Goal: Information Seeking & Learning: Learn about a topic

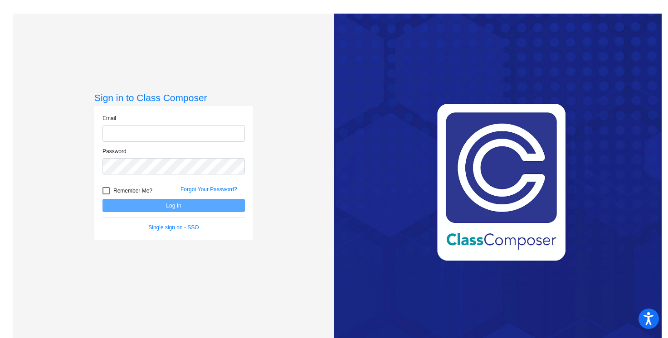
type input "[EMAIL_ADDRESS][PERSON_NAME][DOMAIN_NAME]"
click at [204, 202] on button "Log In" at bounding box center [173, 205] width 142 height 13
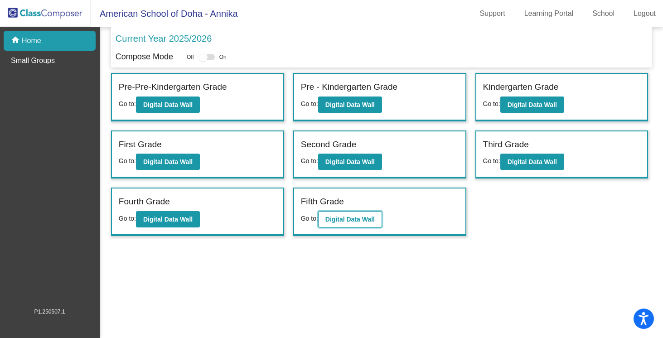
click at [355, 222] on b "Digital Data Wall" at bounding box center [350, 219] width 49 height 7
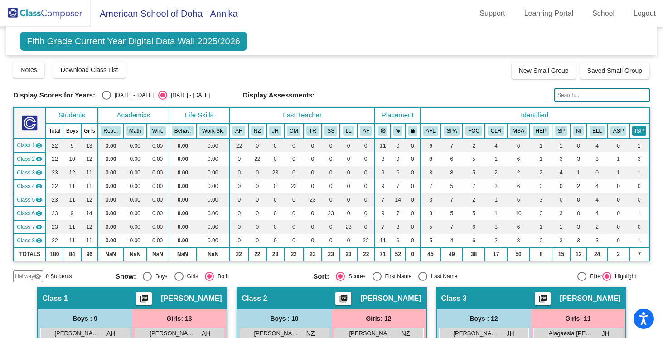
click at [637, 132] on button "ISP" at bounding box center [640, 131] width 14 height 10
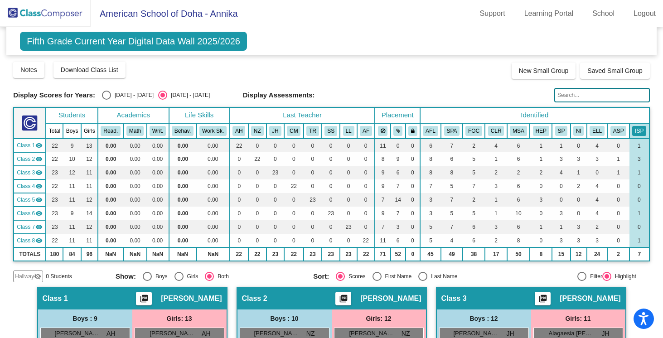
click at [612, 126] on th "ASP" at bounding box center [619, 130] width 22 height 15
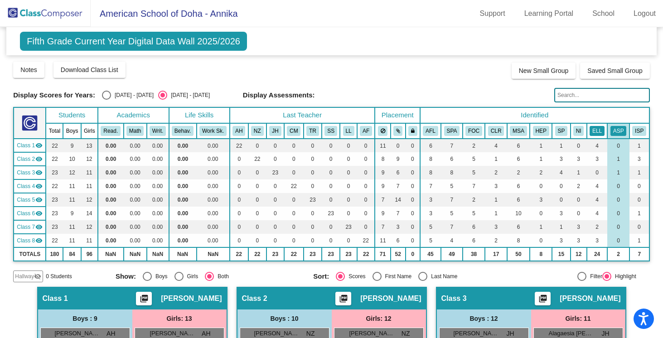
click at [592, 126] on button "ELL" at bounding box center [597, 131] width 15 height 10
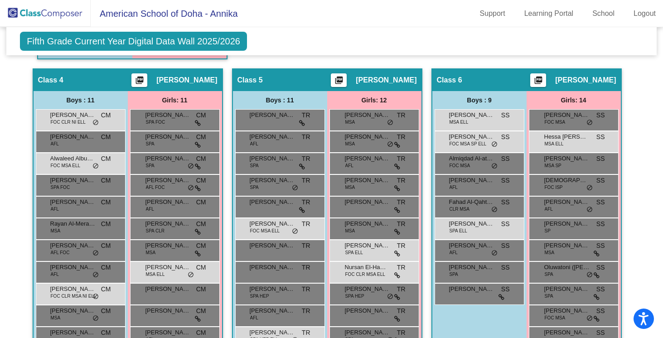
scroll to position [568, 0]
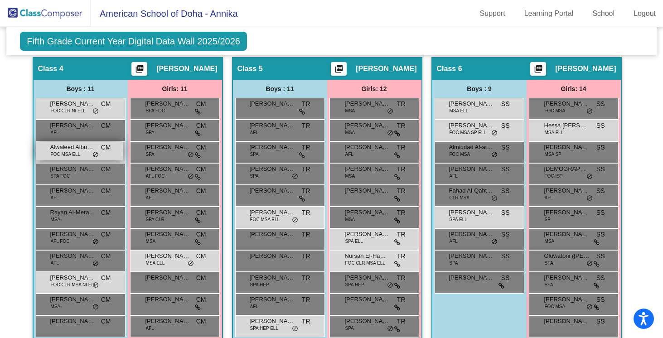
click at [78, 146] on span "Alwaleed Albuainain" at bounding box center [72, 147] width 45 height 9
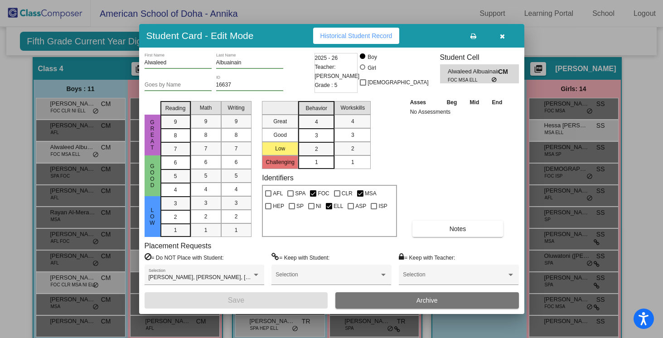
click at [504, 35] on icon "button" at bounding box center [502, 36] width 5 height 6
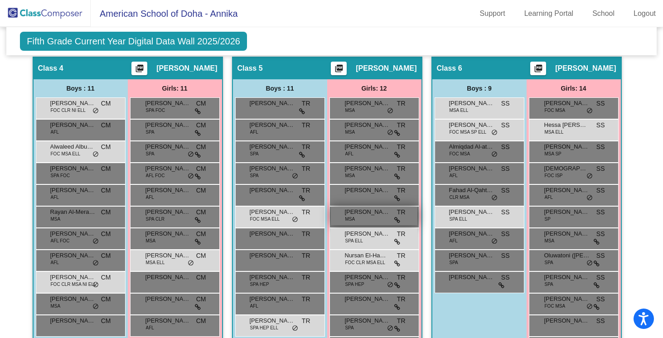
scroll to position [575, 0]
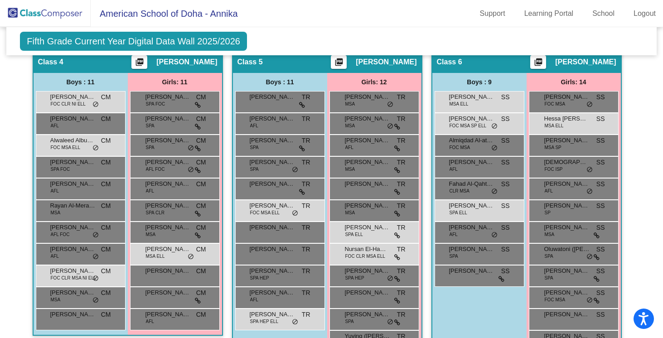
click at [649, 181] on mat-sidenav-content "Fifth Grade Current Year Digital Data Wall 2025/2026 Add, Move, or Retain Stude…" at bounding box center [331, 182] width 663 height 311
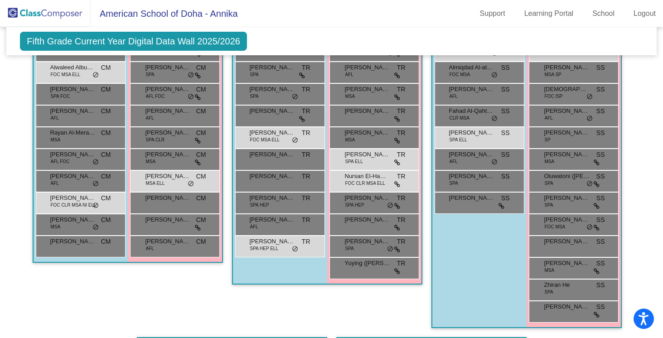
scroll to position [651, 0]
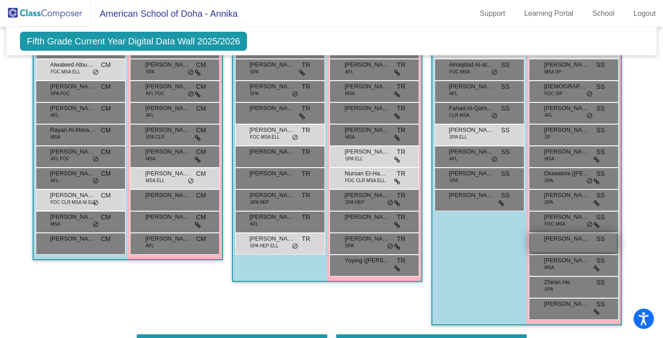
click at [563, 244] on div "[PERSON_NAME] SS lock do_not_disturb_alt" at bounding box center [574, 243] width 87 height 19
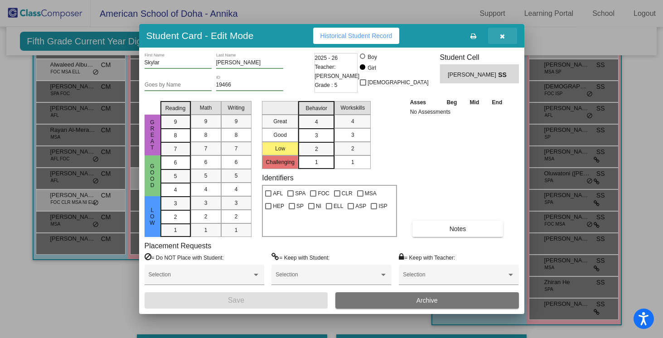
click at [500, 39] on button "button" at bounding box center [502, 36] width 29 height 16
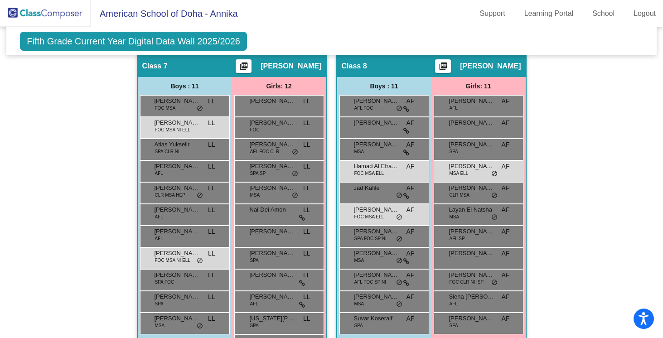
scroll to position [954, 0]
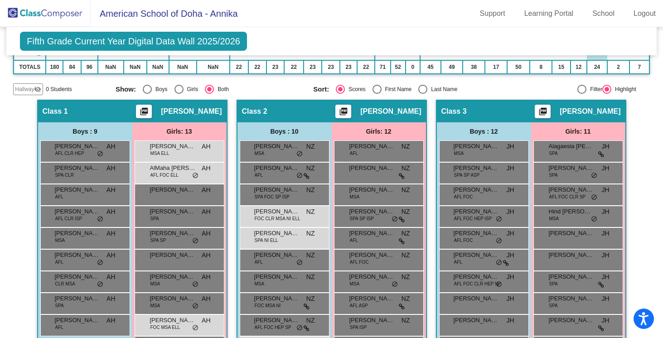
scroll to position [0, 0]
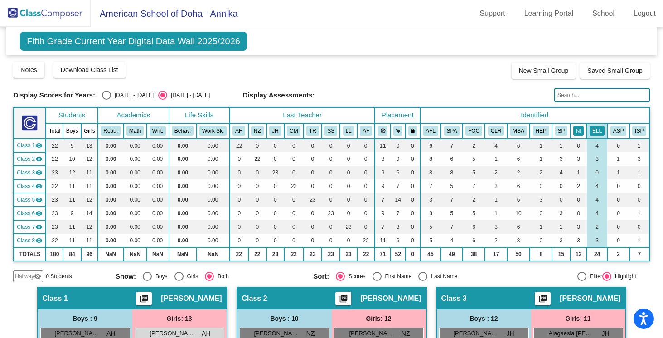
click at [574, 131] on button "NI" at bounding box center [579, 131] width 11 height 10
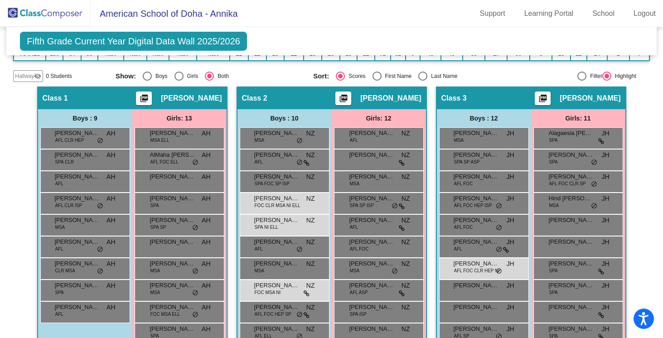
scroll to position [205, 0]
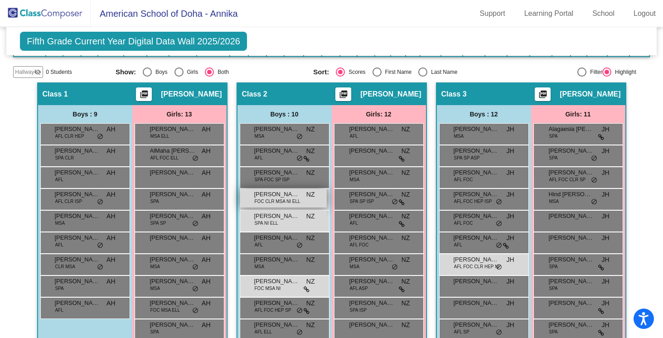
click at [296, 202] on span "FOC CLR MSA NI ELL" at bounding box center [278, 201] width 46 height 7
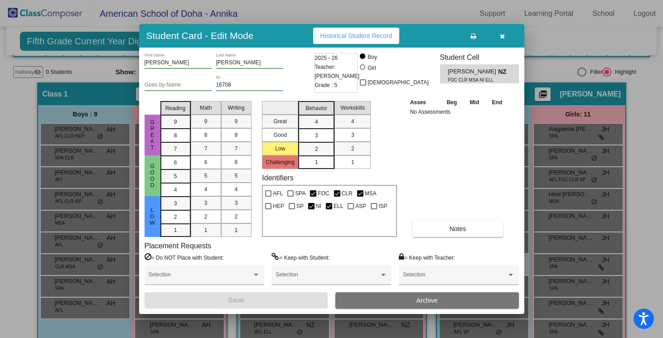
click at [505, 35] on button "button" at bounding box center [502, 36] width 29 height 16
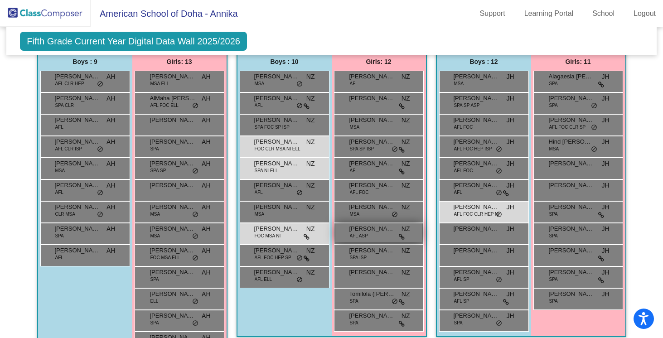
scroll to position [0, 0]
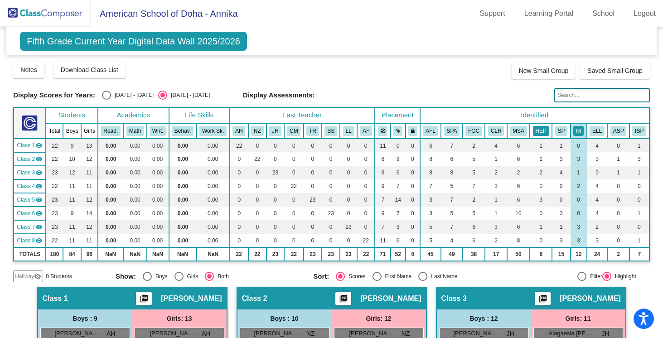
click at [540, 132] on button "HEP" at bounding box center [541, 131] width 16 height 10
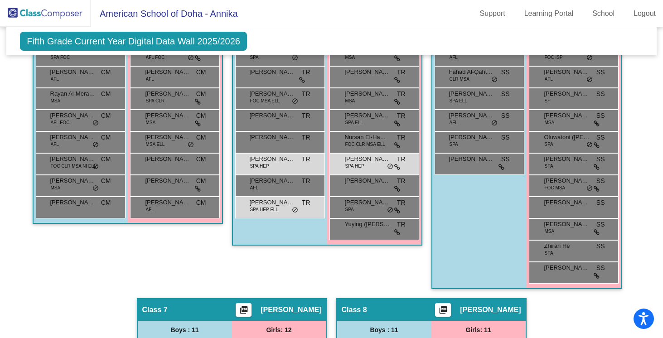
scroll to position [683, 0]
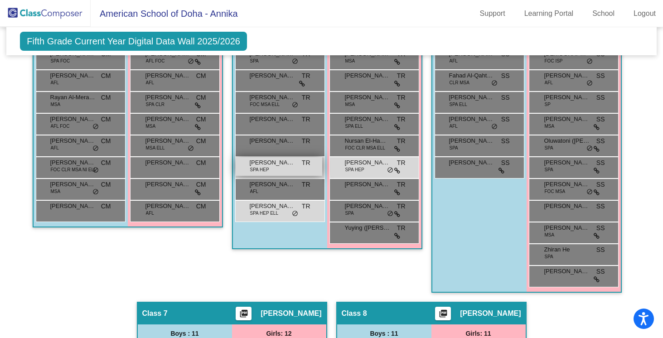
click at [277, 159] on span "[PERSON_NAME]" at bounding box center [272, 162] width 45 height 9
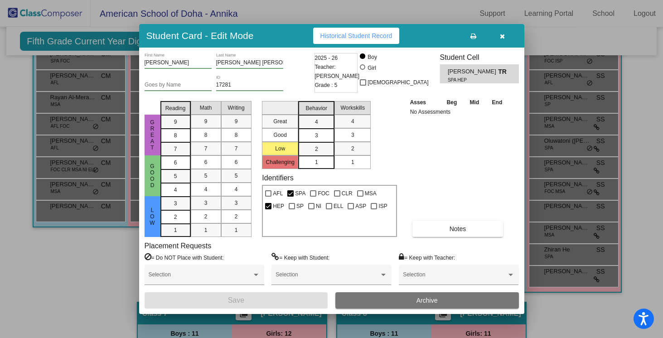
click at [368, 34] on span "Historical Student Record" at bounding box center [357, 35] width 72 height 7
click at [504, 35] on icon "button" at bounding box center [502, 36] width 5 height 6
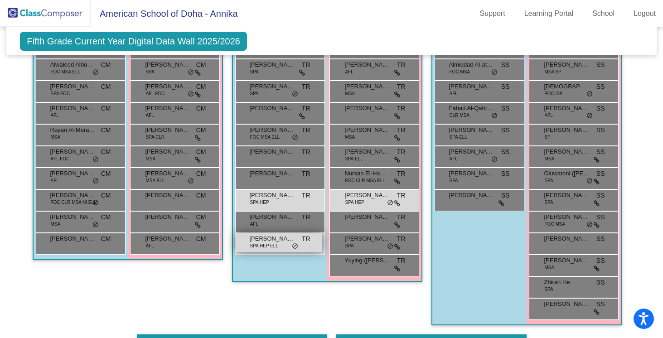
scroll to position [310, 0]
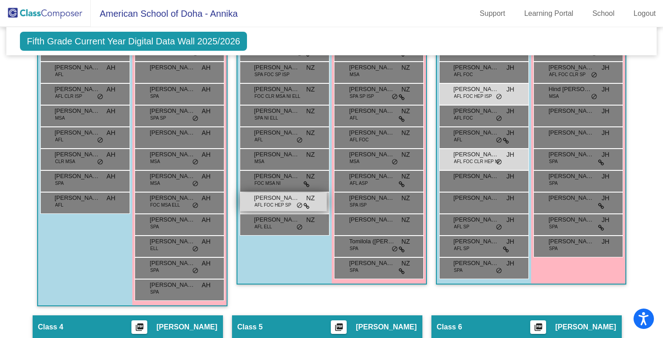
click at [272, 200] on span "[PERSON_NAME]" at bounding box center [276, 198] width 45 height 9
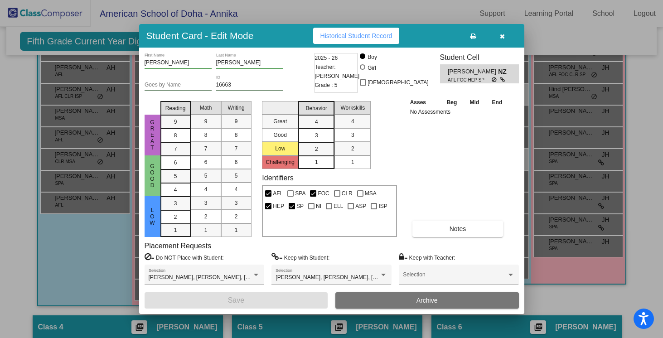
click at [340, 37] on span "Historical Student Record" at bounding box center [357, 35] width 72 height 7
click at [505, 34] on icon "button" at bounding box center [502, 36] width 5 height 6
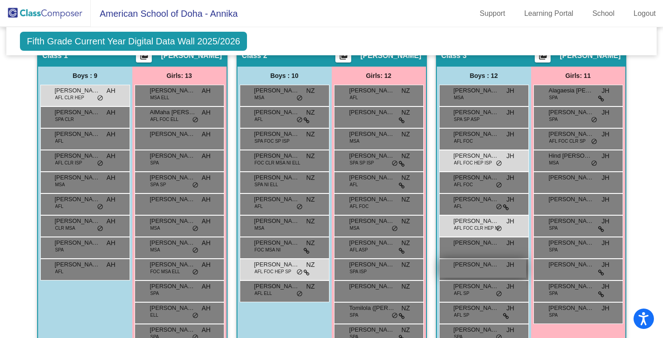
scroll to position [242, 0]
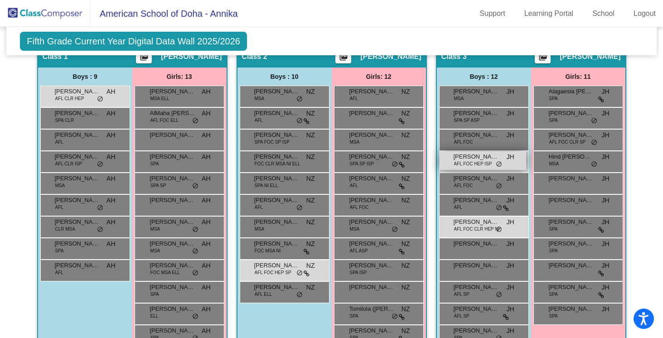
click at [475, 163] on span "AFL FOC HEP ISP" at bounding box center [473, 164] width 38 height 7
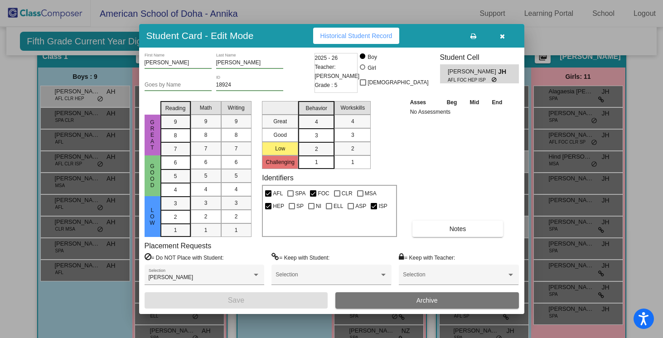
click at [371, 34] on span "Historical Student Record" at bounding box center [357, 35] width 72 height 7
click at [504, 34] on icon "button" at bounding box center [502, 36] width 5 height 6
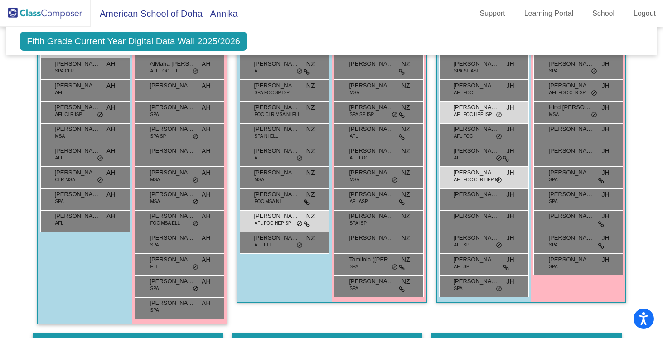
scroll to position [294, 0]
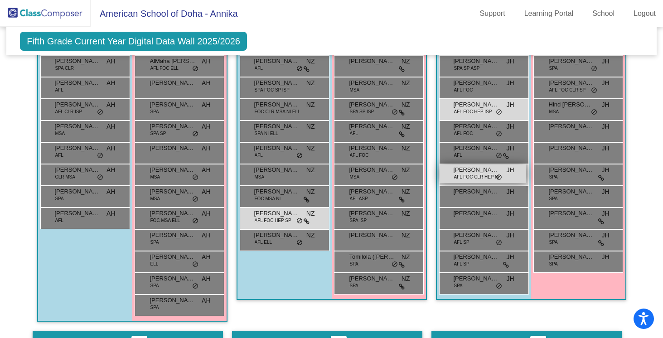
click at [465, 171] on span "[PERSON_NAME]" at bounding box center [476, 170] width 45 height 9
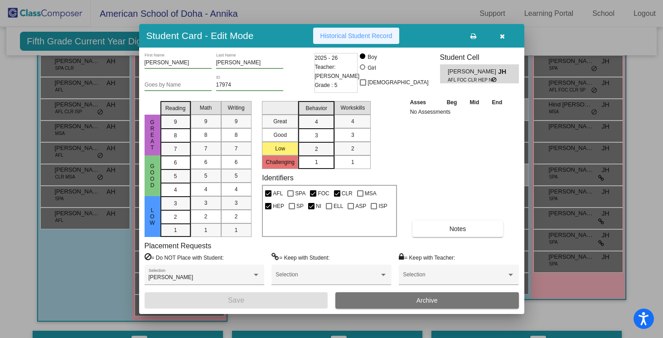
click at [357, 34] on span "Historical Student Record" at bounding box center [357, 35] width 72 height 7
click at [504, 34] on icon "button" at bounding box center [502, 36] width 5 height 6
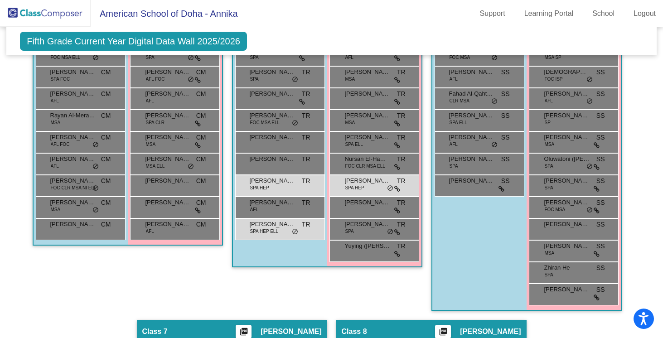
scroll to position [666, 0]
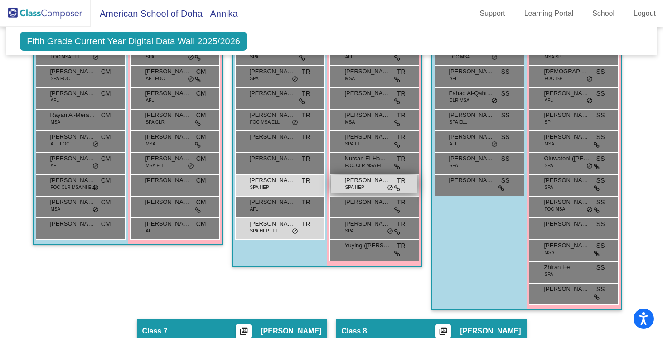
click at [350, 188] on span "SPA HEP" at bounding box center [355, 187] width 19 height 7
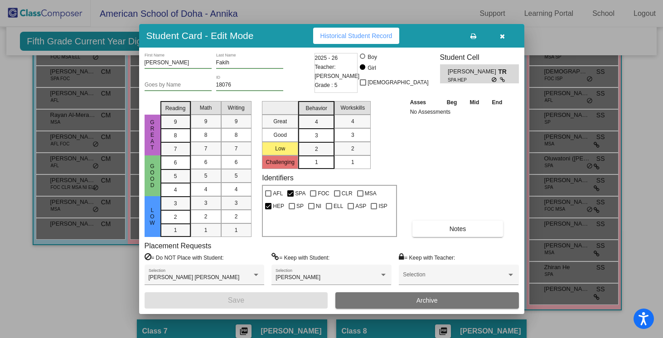
click at [352, 32] on span "Historical Student Record" at bounding box center [357, 35] width 72 height 7
click at [503, 35] on icon "button" at bounding box center [502, 36] width 5 height 6
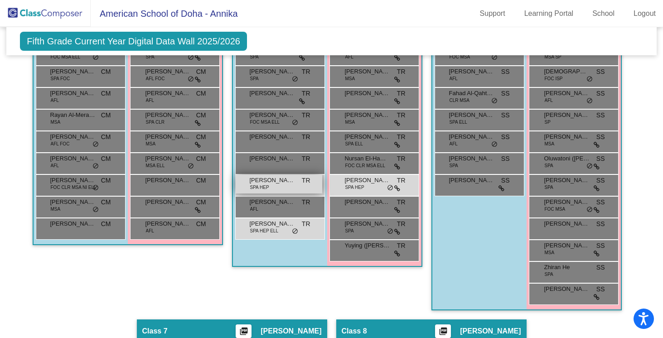
click at [288, 183] on span "[PERSON_NAME]" at bounding box center [272, 180] width 45 height 9
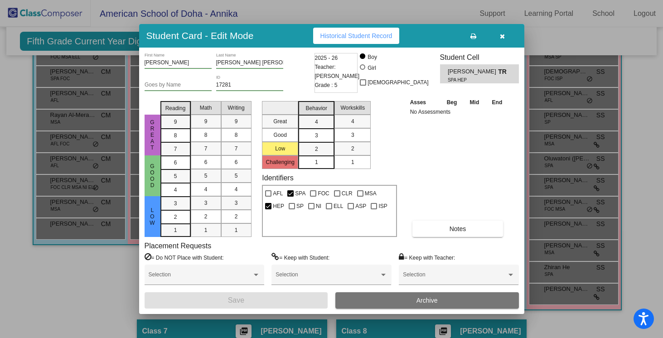
click at [340, 35] on span "Historical Student Record" at bounding box center [357, 35] width 72 height 7
click at [502, 36] on icon "button" at bounding box center [502, 36] width 5 height 6
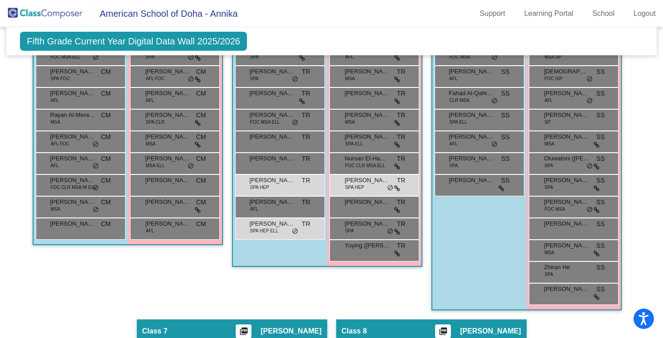
click at [266, 237] on div "[PERSON_NAME] SPA HEP ELL TR lock do_not_disturb_alt" at bounding box center [280, 229] width 90 height 22
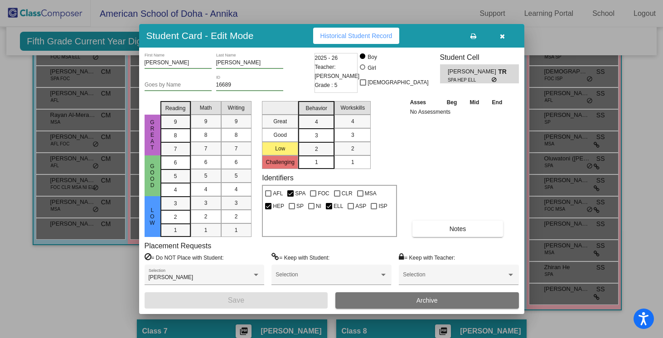
click at [354, 34] on span "Historical Student Record" at bounding box center [357, 35] width 72 height 7
click at [507, 38] on button "button" at bounding box center [502, 36] width 29 height 16
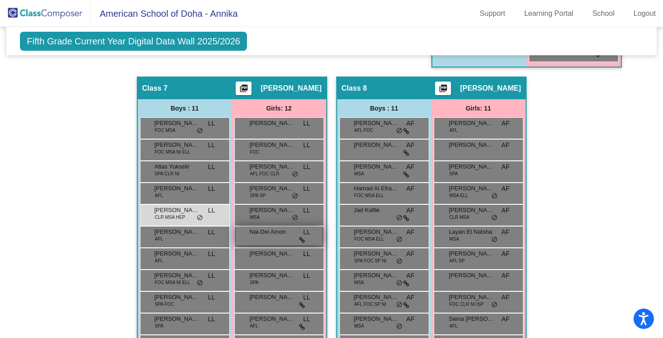
scroll to position [963, 0]
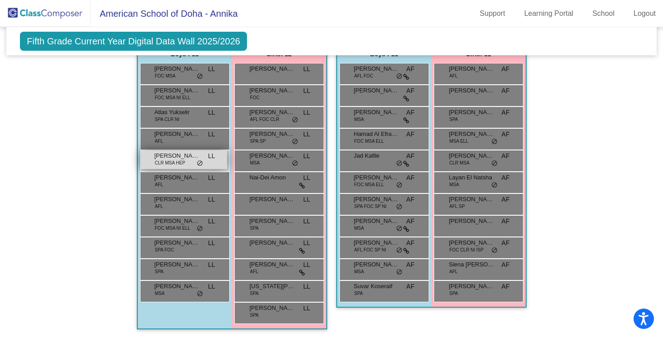
click at [166, 154] on span "[PERSON_NAME]" at bounding box center [177, 155] width 45 height 9
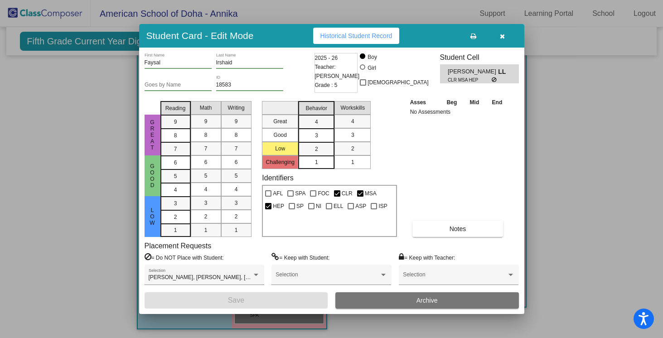
click at [356, 36] on span "Historical Student Record" at bounding box center [357, 35] width 72 height 7
click at [504, 39] on icon "button" at bounding box center [502, 36] width 5 height 6
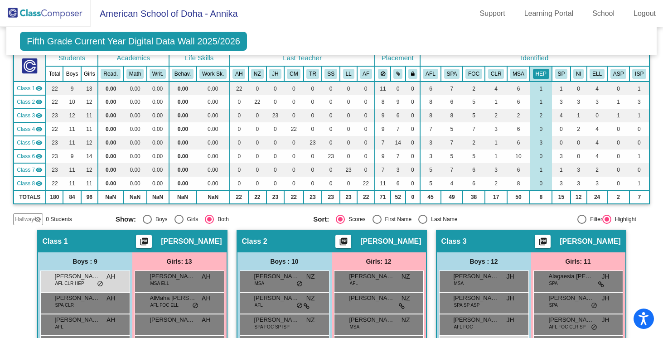
scroll to position [67, 0]
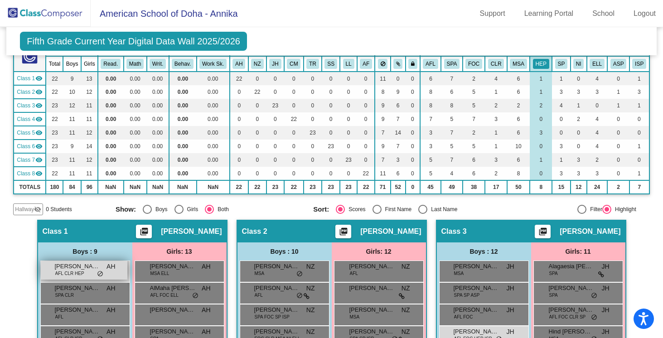
click at [66, 270] on span "[PERSON_NAME]" at bounding box center [77, 266] width 45 height 9
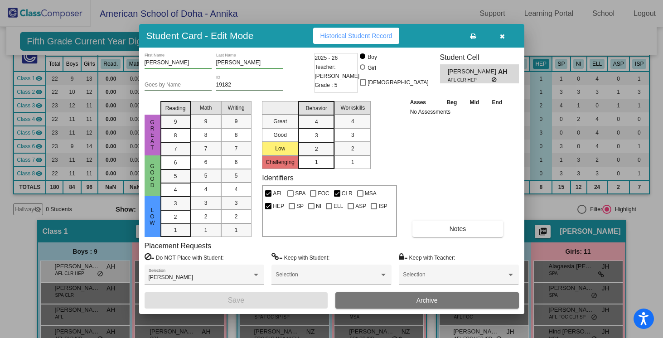
click at [375, 39] on button "Historical Student Record" at bounding box center [356, 36] width 87 height 16
click at [502, 37] on icon "button" at bounding box center [502, 36] width 5 height 6
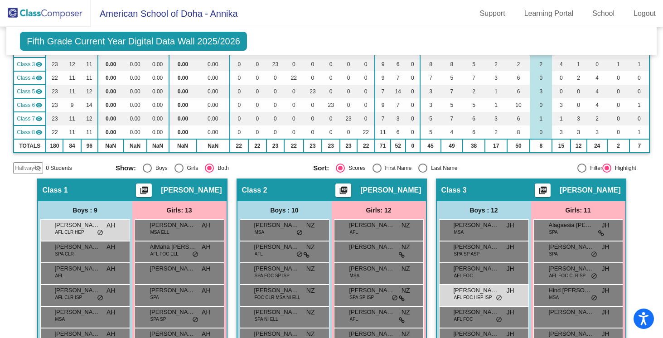
scroll to position [0, 0]
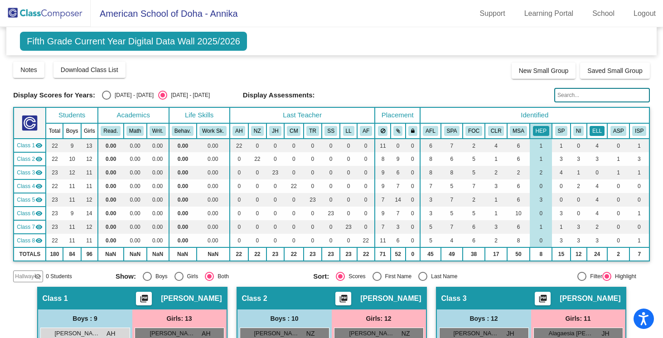
click at [594, 132] on button "ELL" at bounding box center [597, 131] width 15 height 10
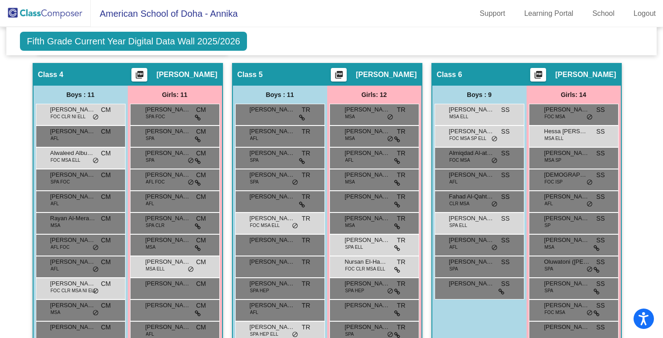
scroll to position [555, 0]
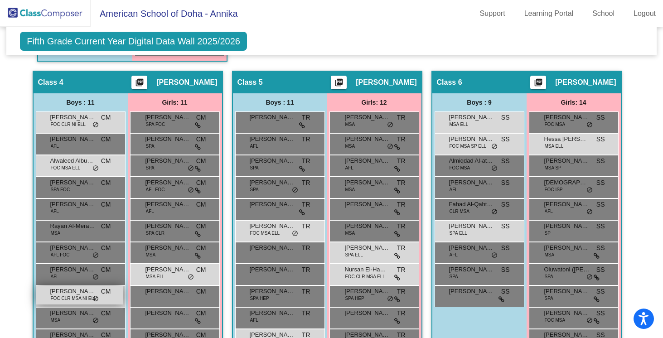
click at [62, 294] on span "[PERSON_NAME]" at bounding box center [72, 291] width 45 height 9
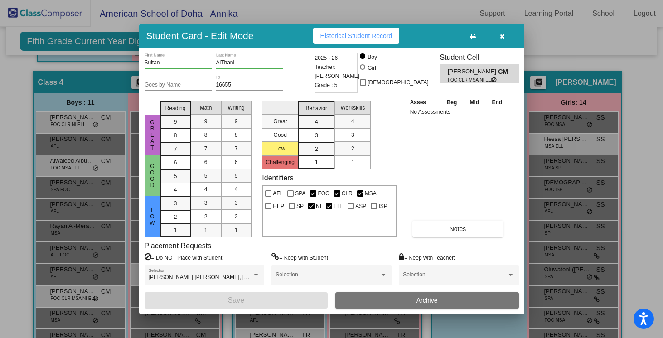
click at [372, 37] on span "Historical Student Record" at bounding box center [357, 35] width 72 height 7
click at [501, 38] on icon "button" at bounding box center [502, 36] width 5 height 6
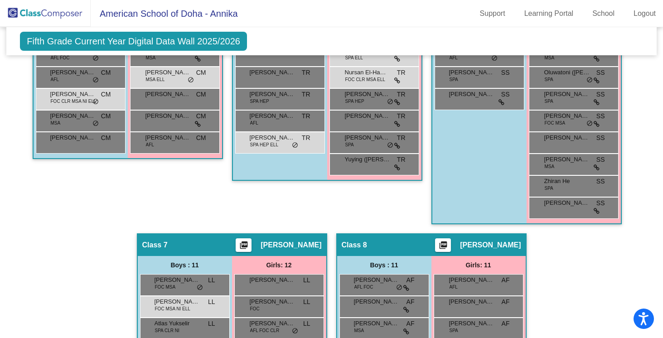
scroll to position [751, 0]
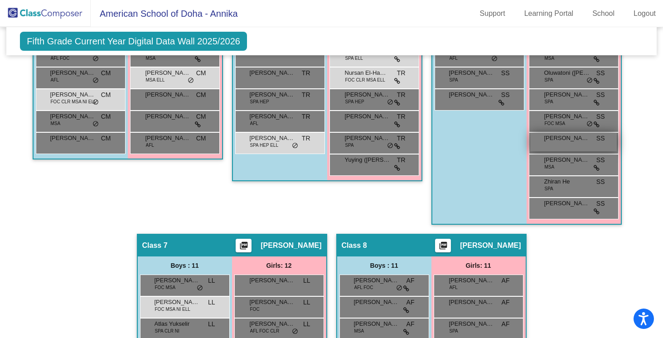
click at [565, 143] on div "[PERSON_NAME] SS lock do_not_disturb_alt" at bounding box center [574, 142] width 87 height 19
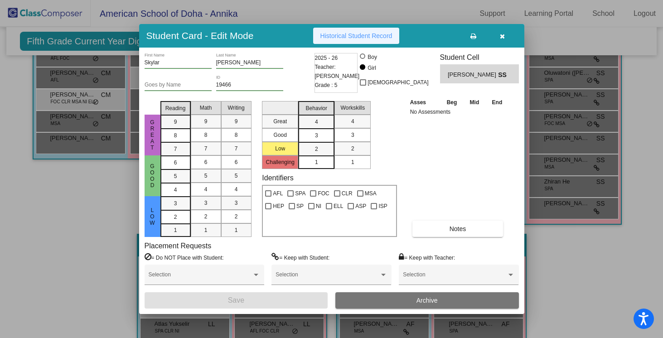
click at [359, 35] on span "Historical Student Record" at bounding box center [357, 35] width 72 height 7
click at [506, 34] on button "button" at bounding box center [502, 36] width 29 height 16
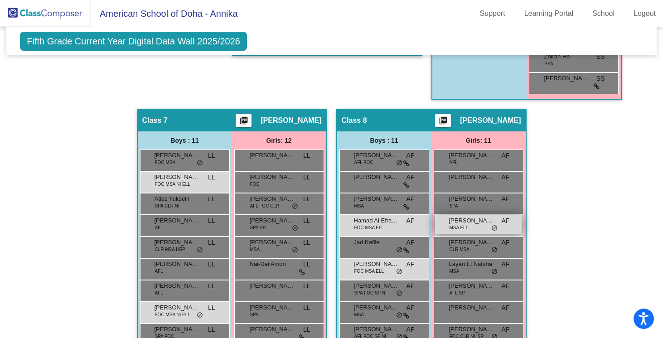
scroll to position [886, 0]
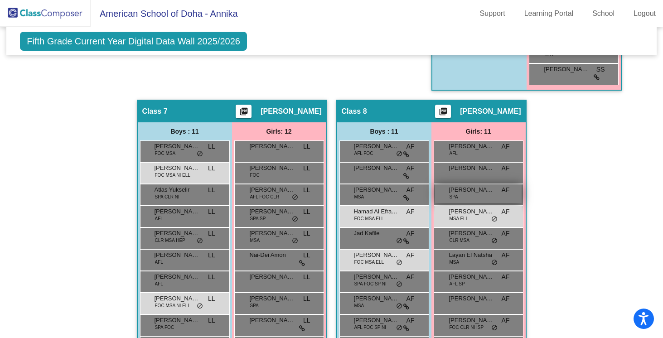
click at [451, 193] on span "[PERSON_NAME]" at bounding box center [471, 189] width 45 height 9
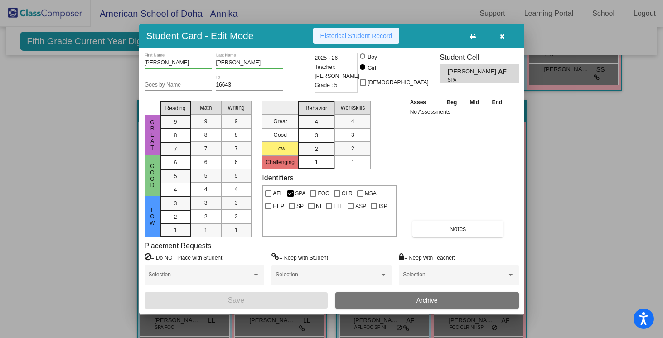
click at [360, 34] on span "Historical Student Record" at bounding box center [357, 35] width 72 height 7
click at [499, 37] on button "button" at bounding box center [502, 36] width 29 height 16
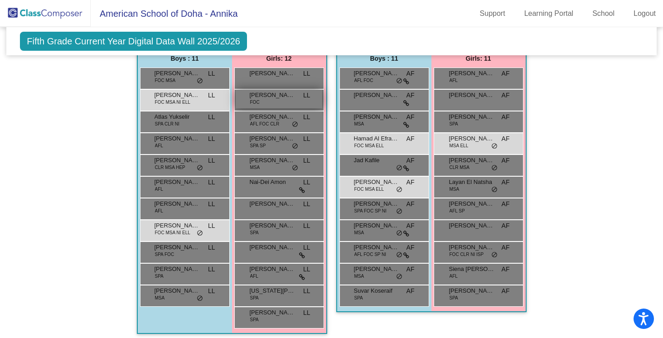
scroll to position [960, 0]
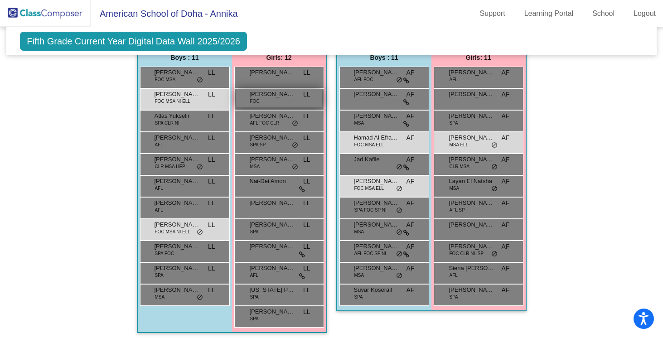
click at [268, 93] on span "[PERSON_NAME]" at bounding box center [272, 94] width 45 height 9
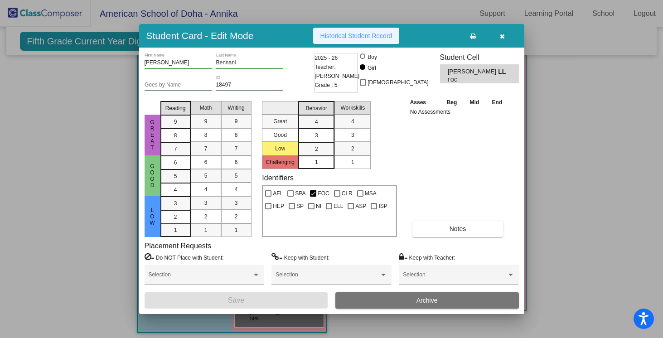
click at [353, 28] on button "Historical Student Record" at bounding box center [356, 36] width 87 height 16
click at [502, 38] on icon "button" at bounding box center [502, 36] width 5 height 6
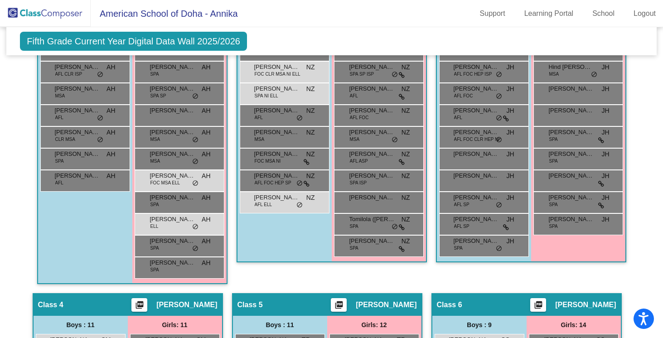
scroll to position [0, 0]
